Goal: Transaction & Acquisition: Download file/media

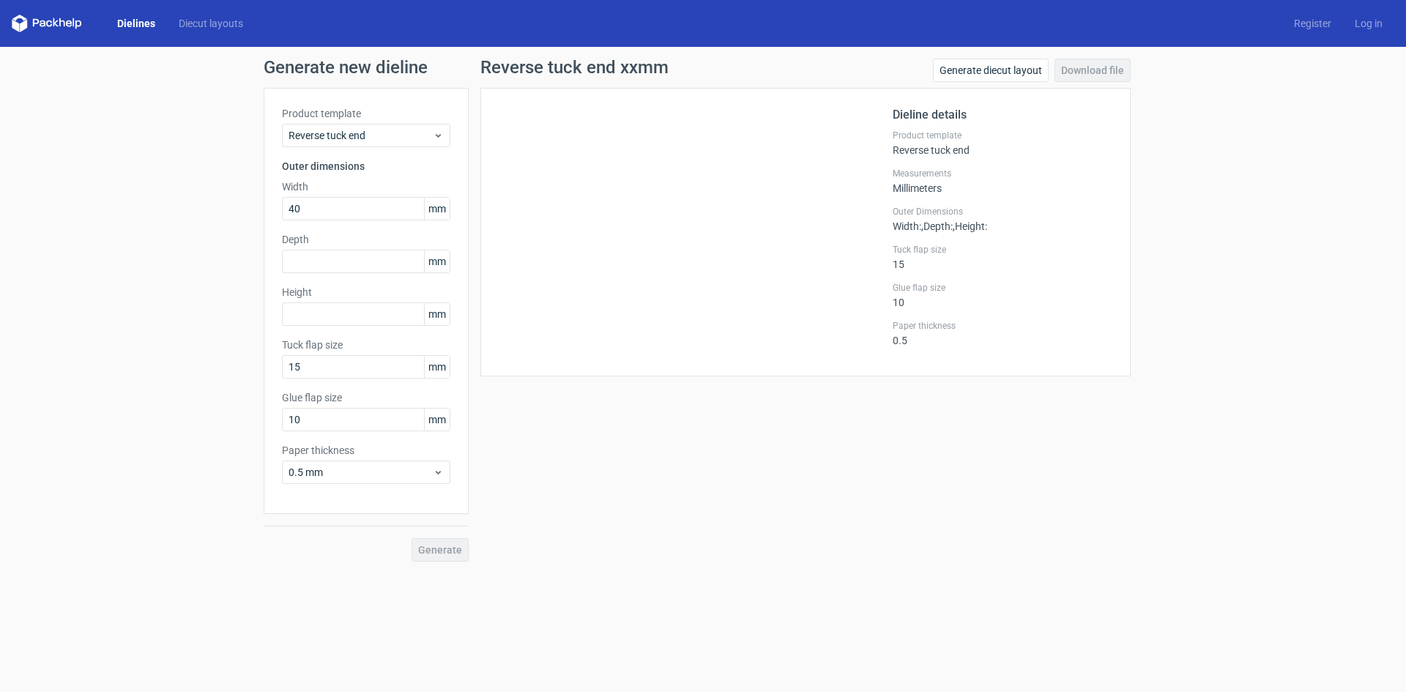
type input "40"
type input "33"
type input "200"
drag, startPoint x: 0, startPoint y: 0, endPoint x: 268, endPoint y: 204, distance: 337.1
click at [268, 204] on div "Product template Reverse tuck end Outer dimensions Width 40 mm Depth 33 mm Heig…" at bounding box center [366, 301] width 205 height 426
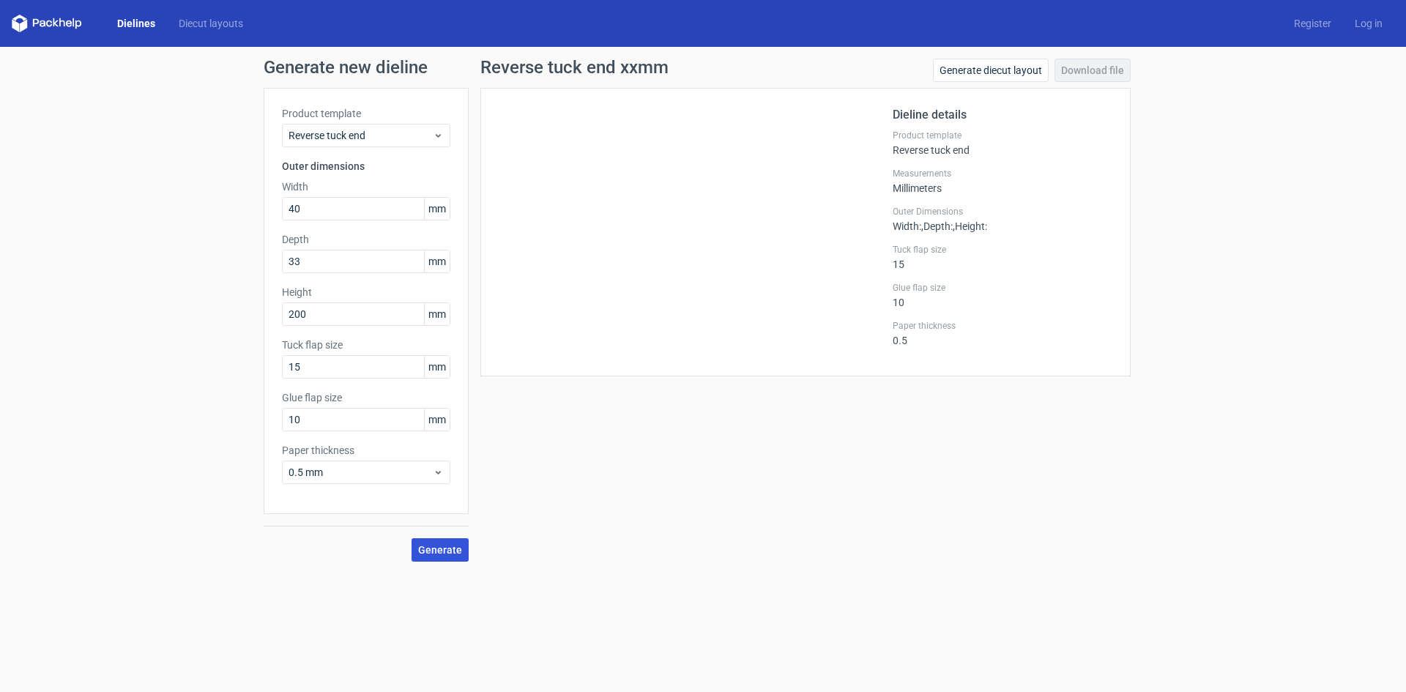
click at [443, 547] on span "Generate" at bounding box center [440, 550] width 44 height 10
click at [1068, 69] on link "Download file" at bounding box center [1093, 70] width 76 height 23
click at [831, 499] on div "Reverse tuck end 40x33x200mm Generate diecut layout Download file Dieline detai…" at bounding box center [806, 310] width 674 height 503
